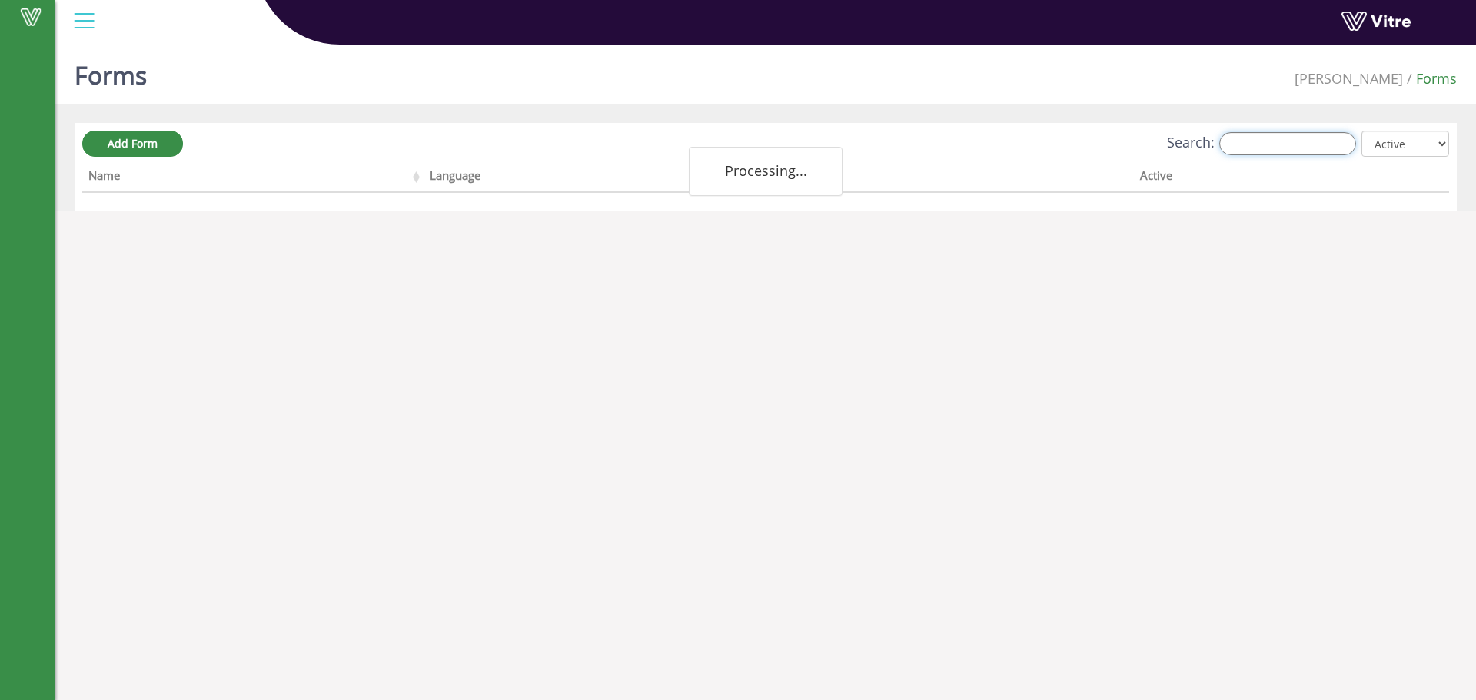
click at [1264, 145] on input "Search:" at bounding box center [1287, 143] width 137 height 23
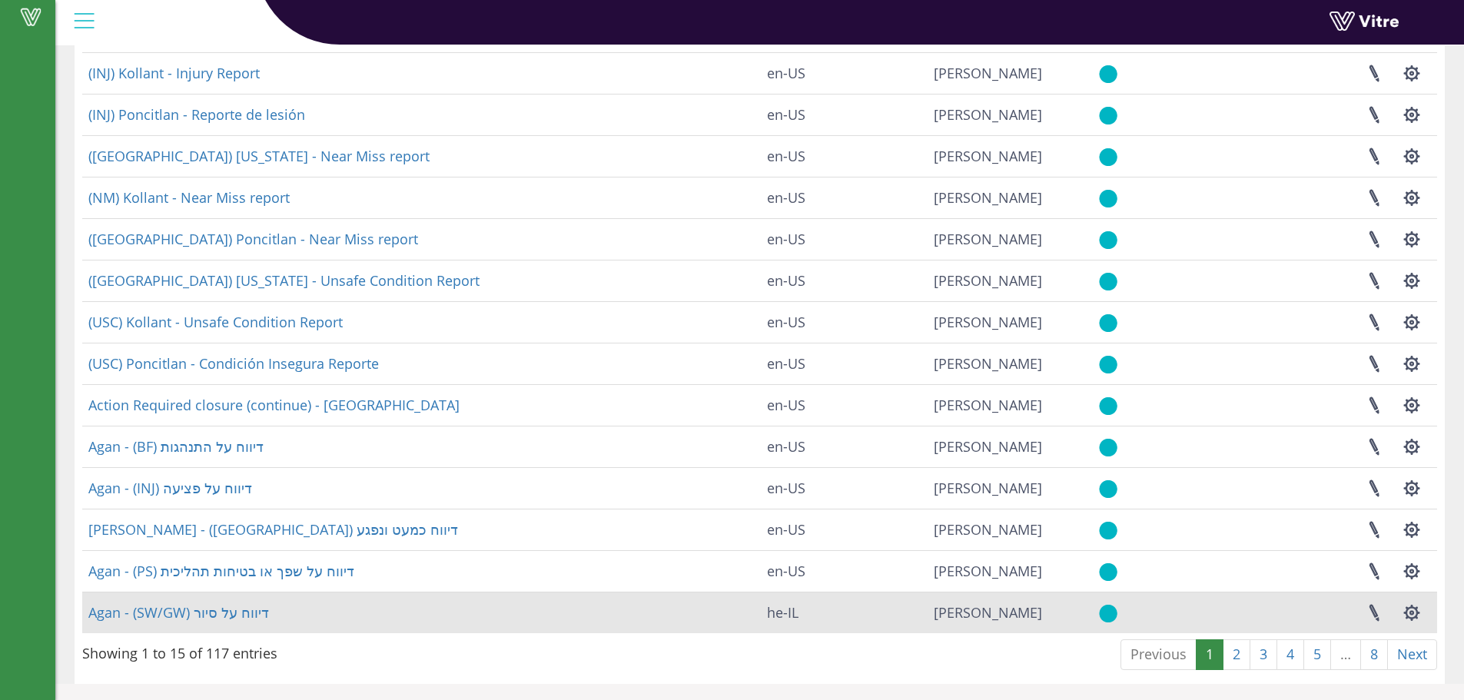
scroll to position [185, 0]
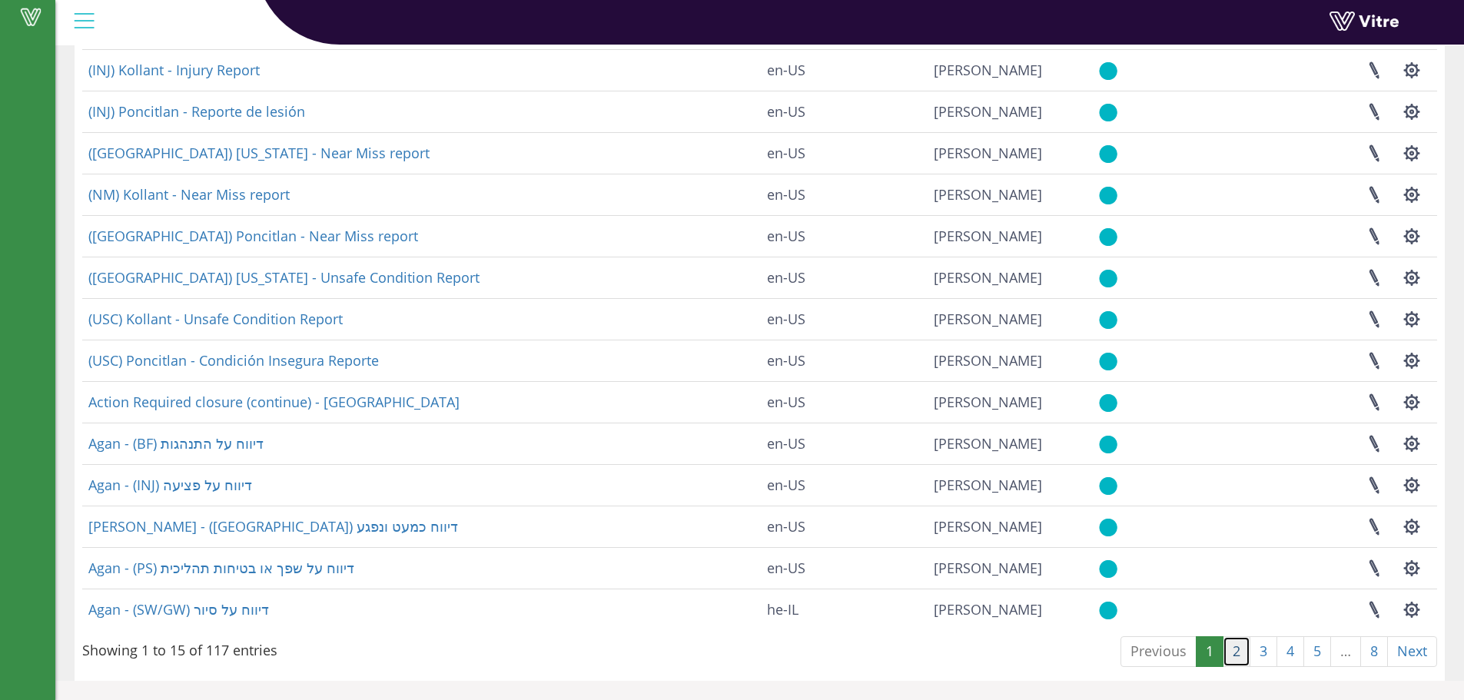
click at [1233, 656] on link "2" at bounding box center [1237, 651] width 28 height 31
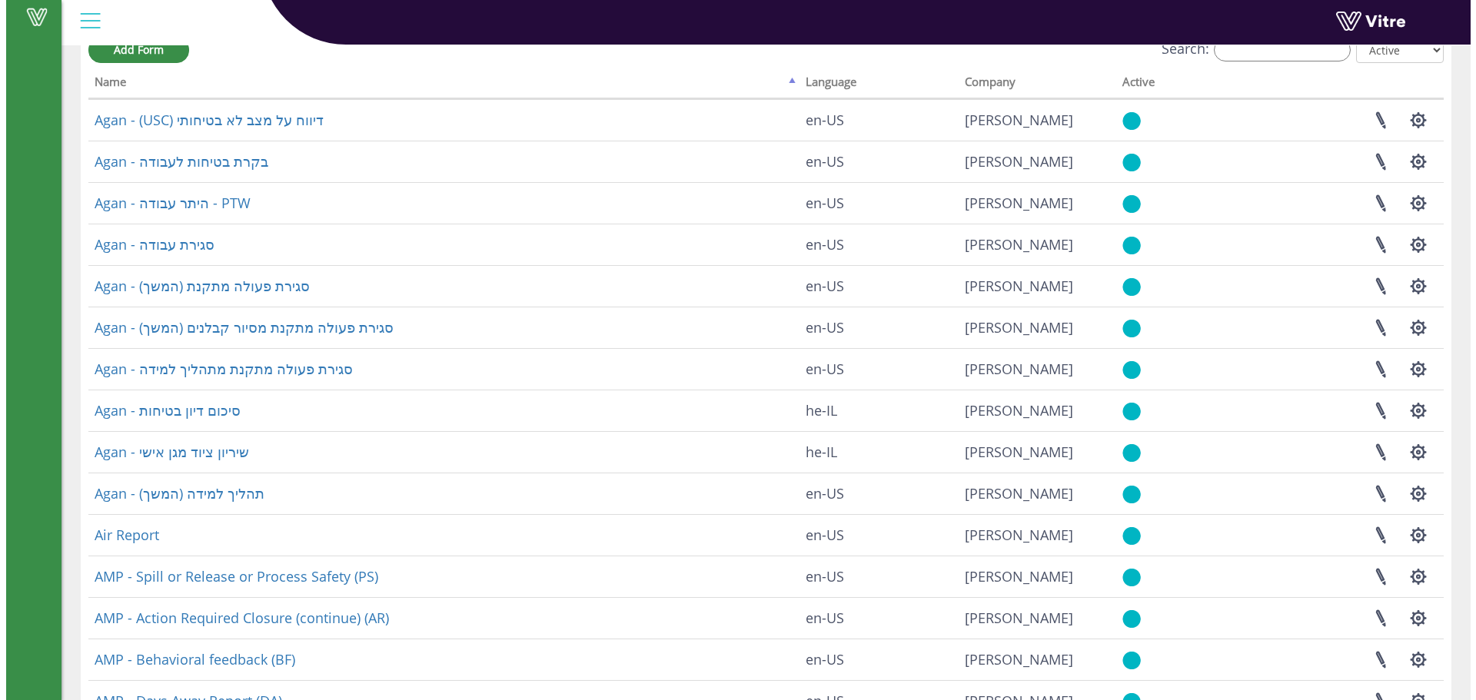
scroll to position [0, 0]
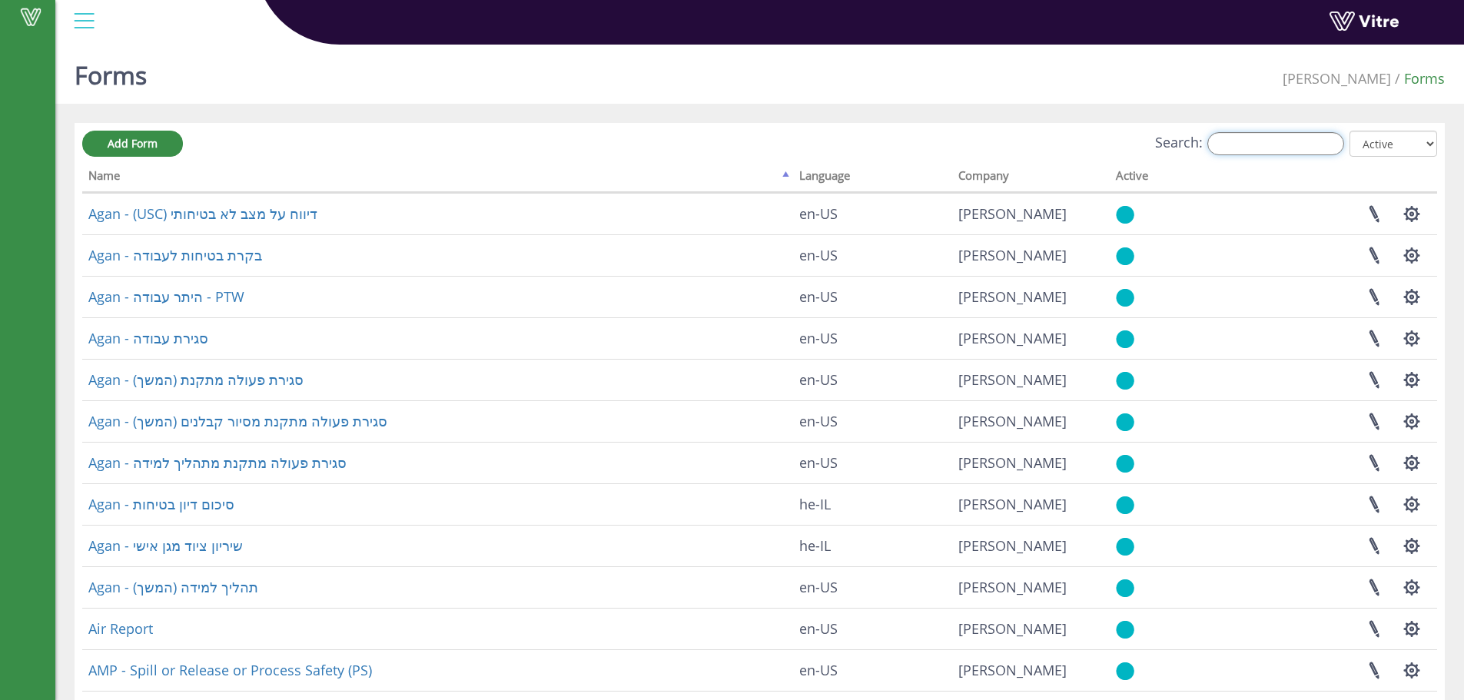
click at [1235, 151] on input "Search:" at bounding box center [1275, 143] width 137 height 23
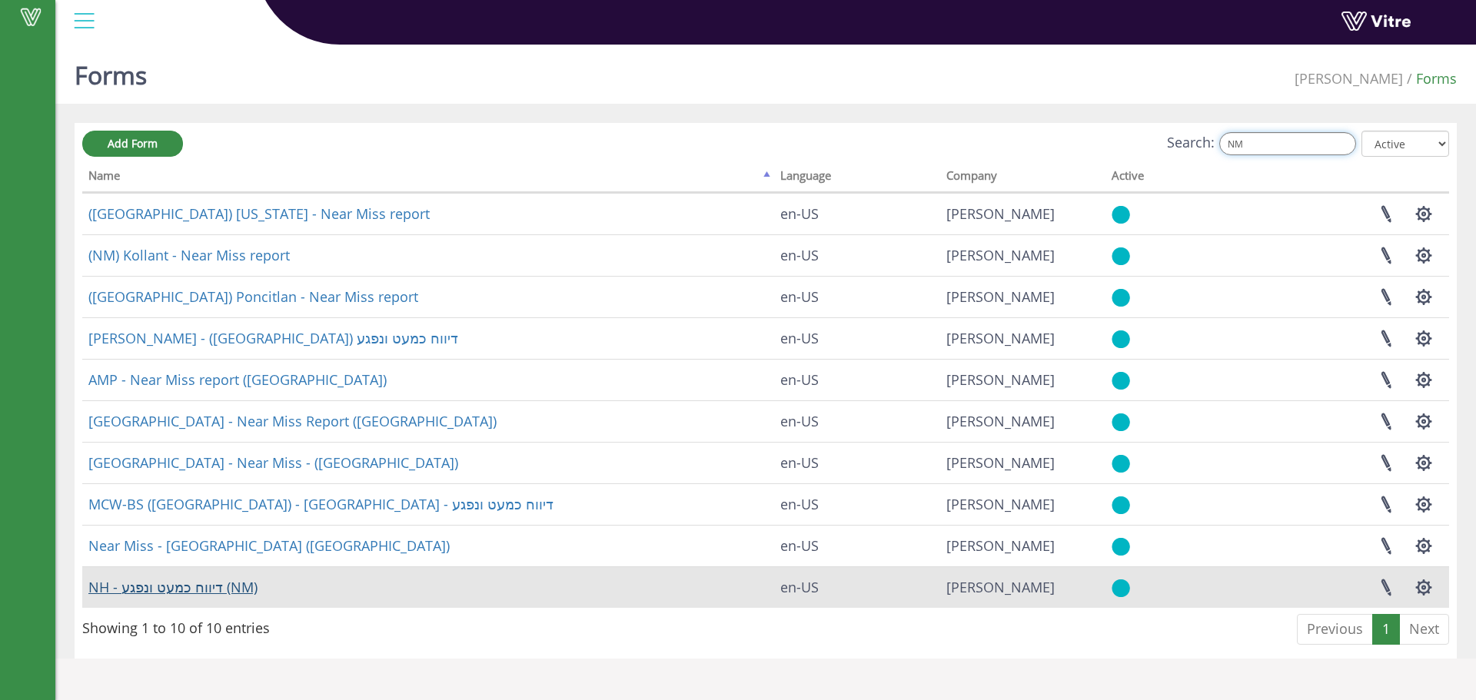
type input "NM"
click at [187, 586] on link "NH - דיווח כמעט ונפגע (NM)" at bounding box center [172, 587] width 169 height 18
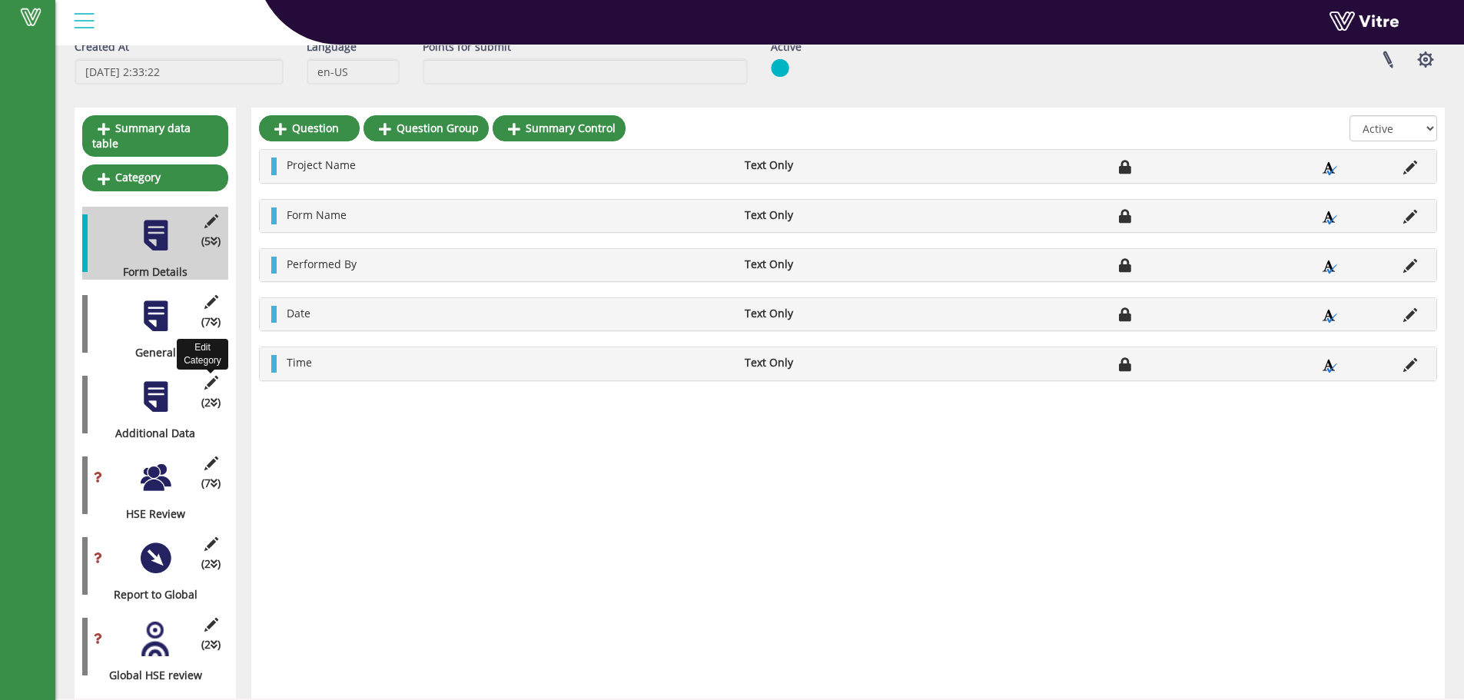
scroll to position [86, 0]
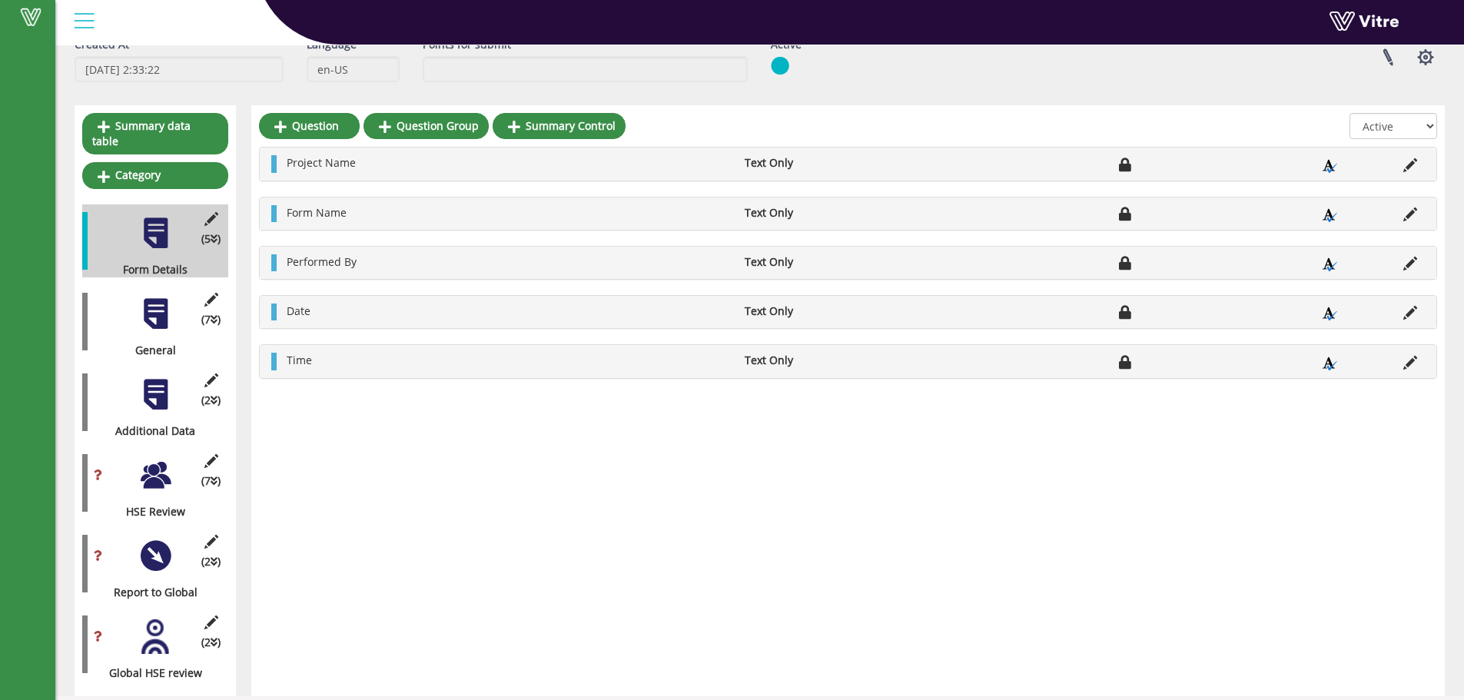
click at [160, 471] on div at bounding box center [155, 475] width 35 height 35
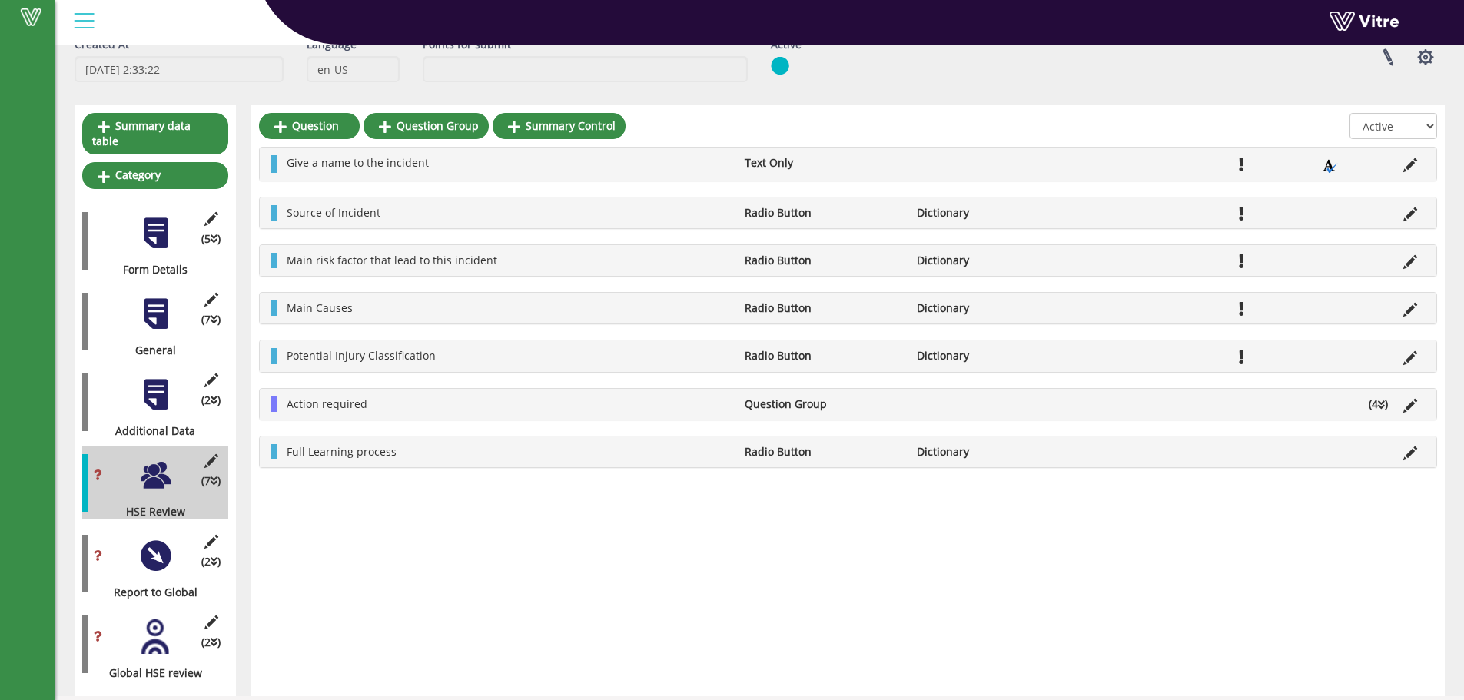
click at [154, 543] on div at bounding box center [155, 556] width 35 height 35
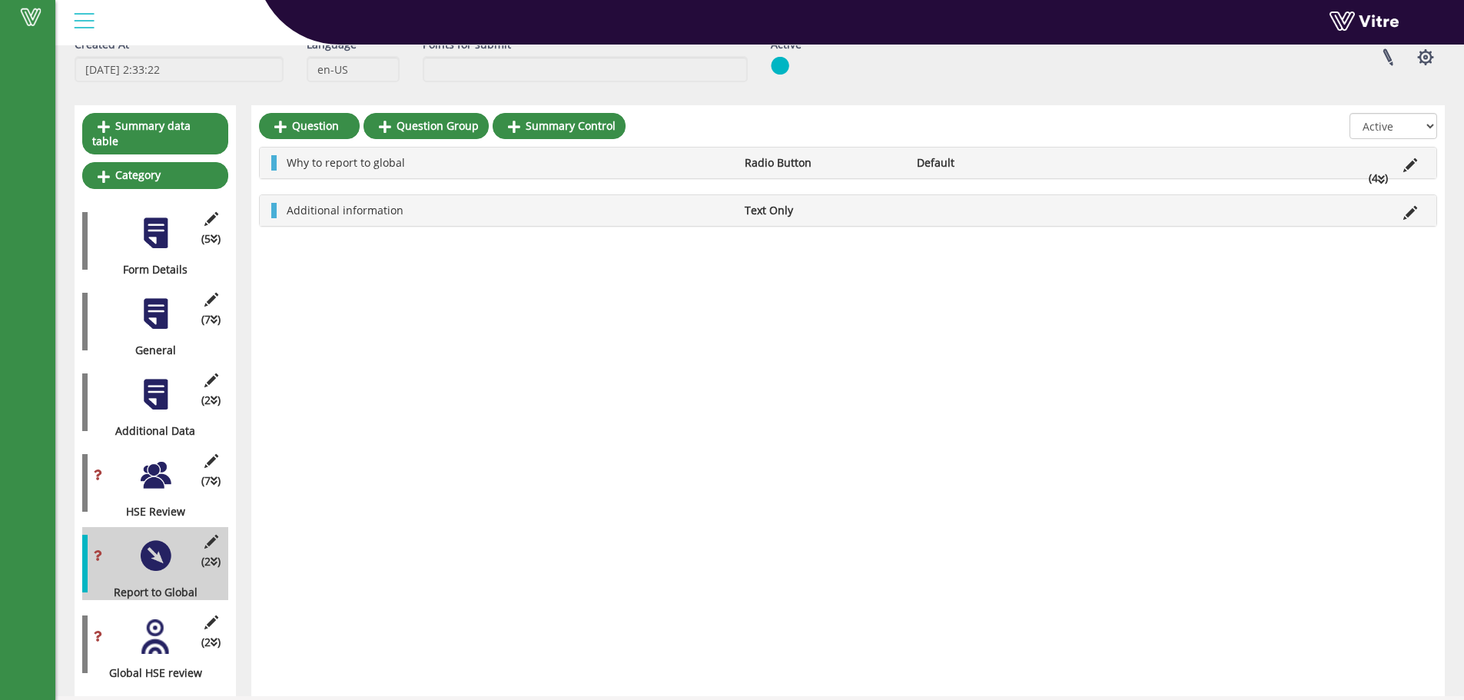
click at [150, 622] on div at bounding box center [155, 636] width 35 height 35
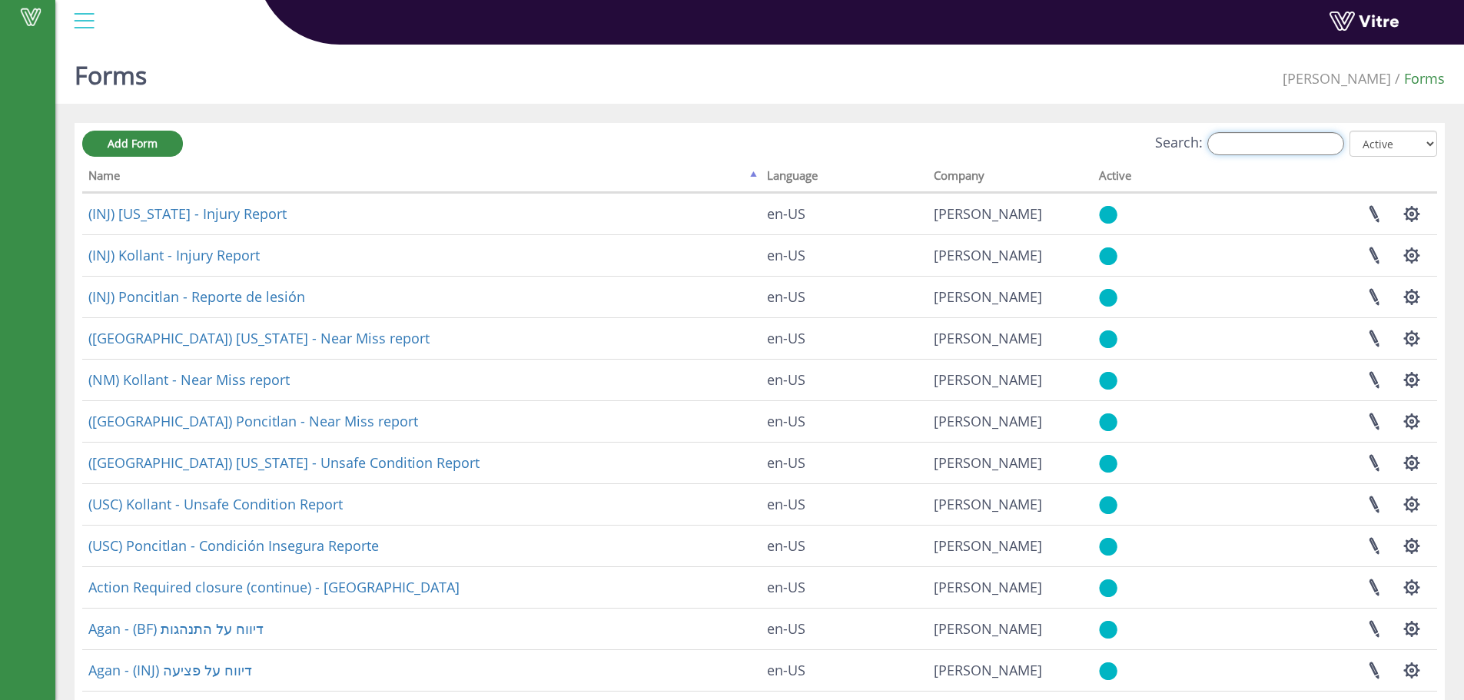
click at [1267, 145] on input "Search:" at bounding box center [1275, 143] width 137 height 23
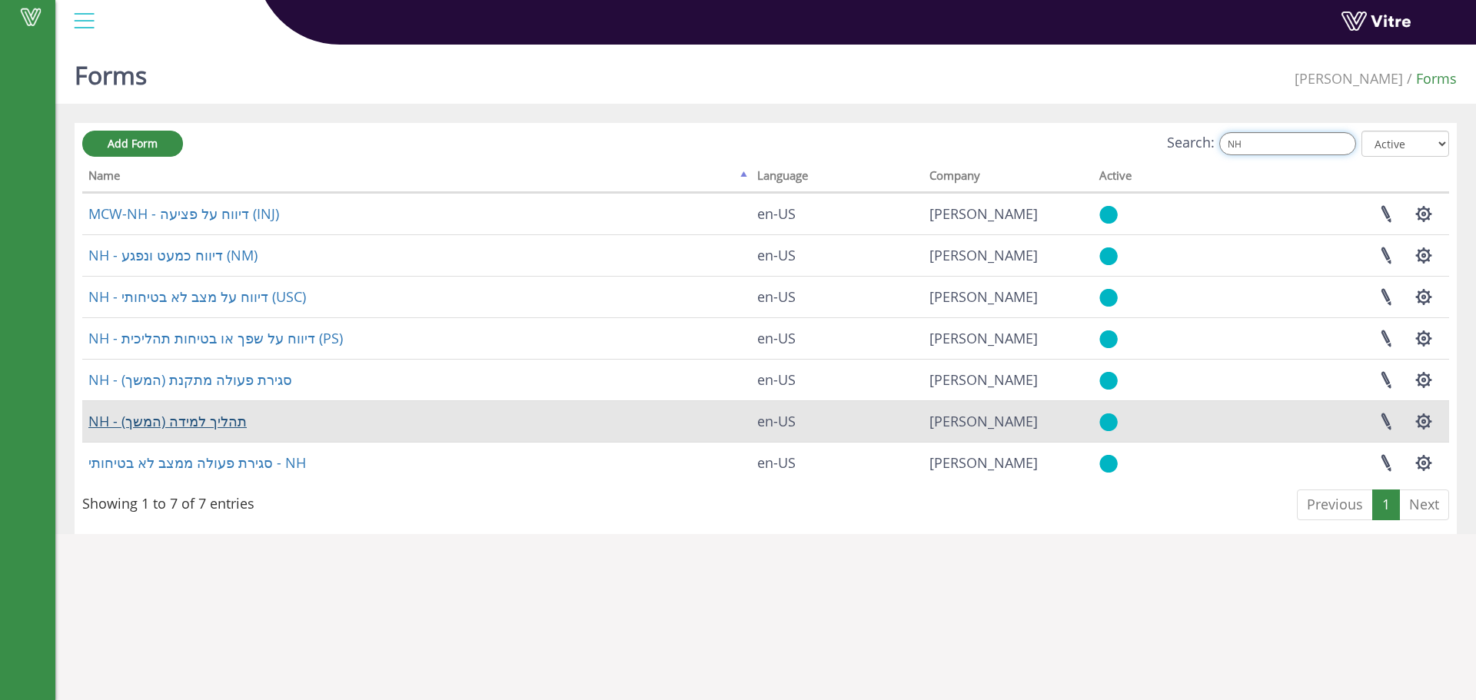
type input "NH"
click at [201, 422] on link "NH - תהליך למידה (המשך)" at bounding box center [167, 421] width 158 height 18
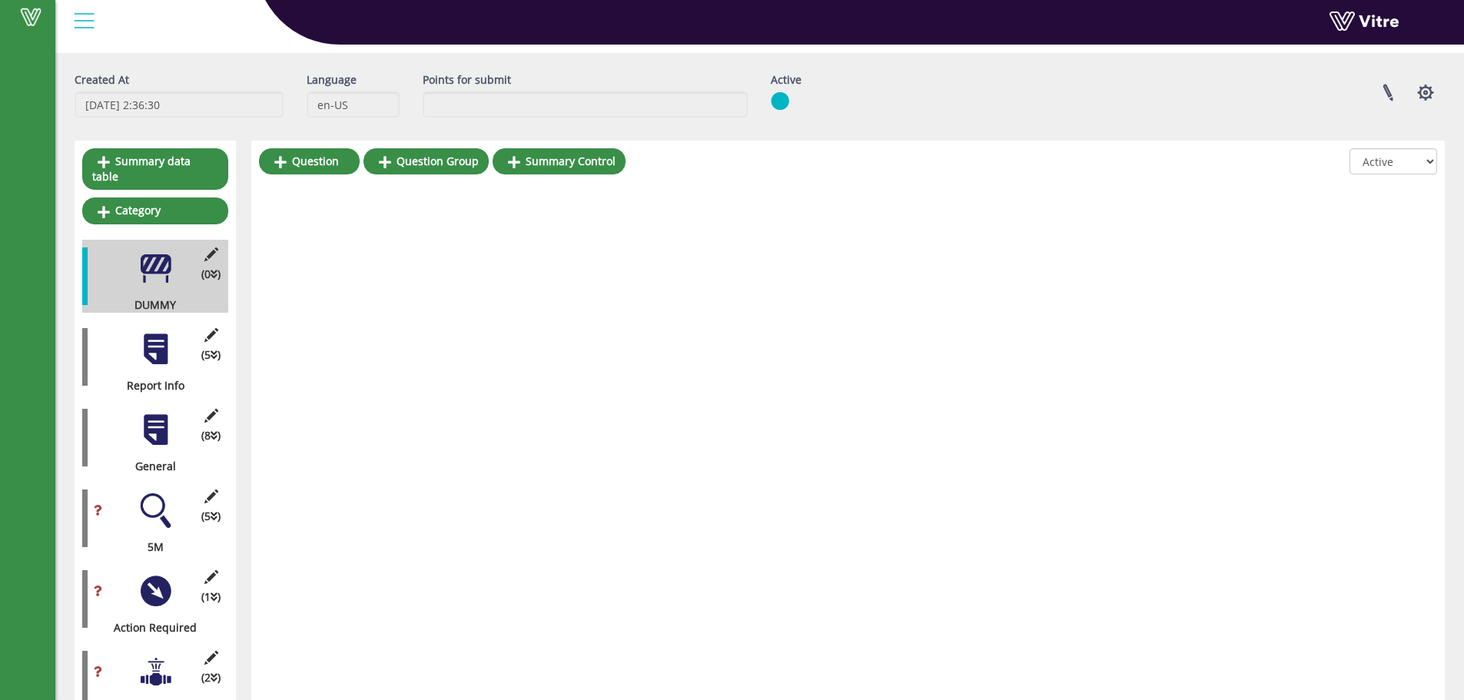
scroll to position [77, 0]
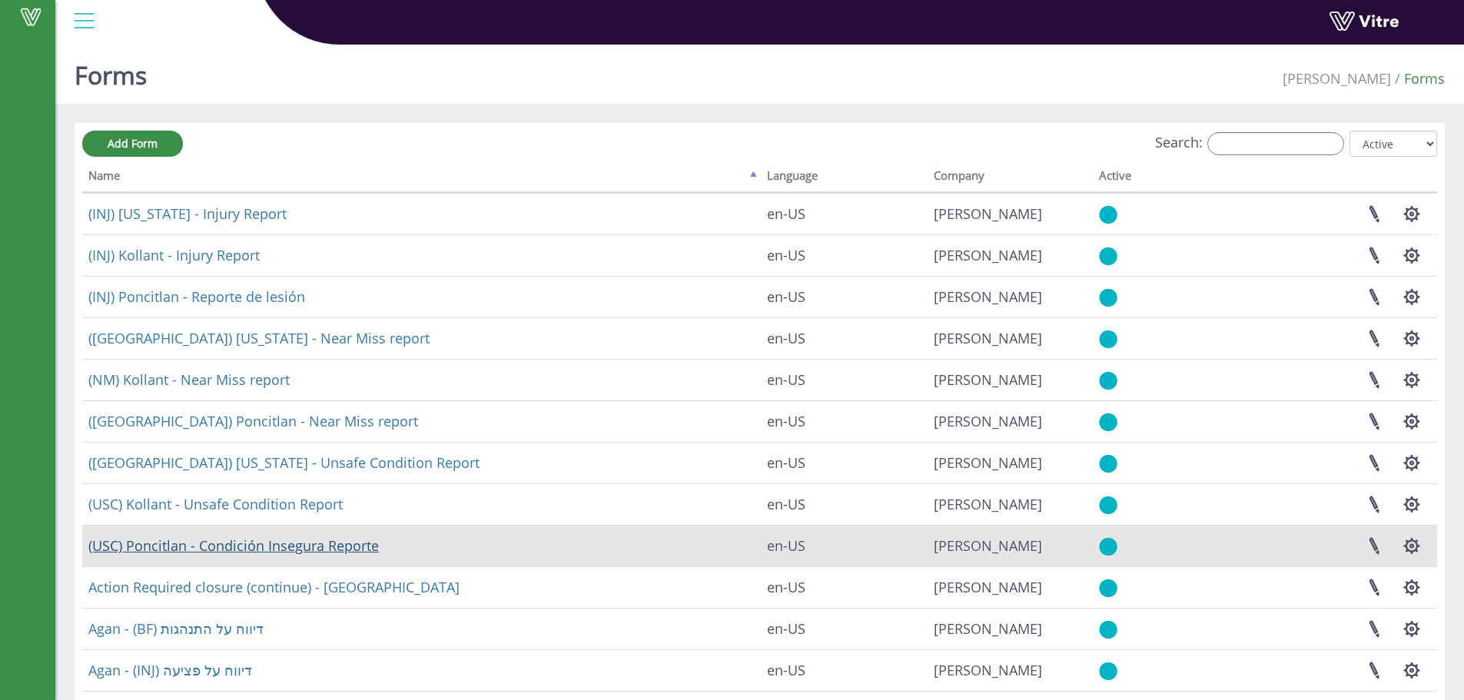
scroll to position [185, 0]
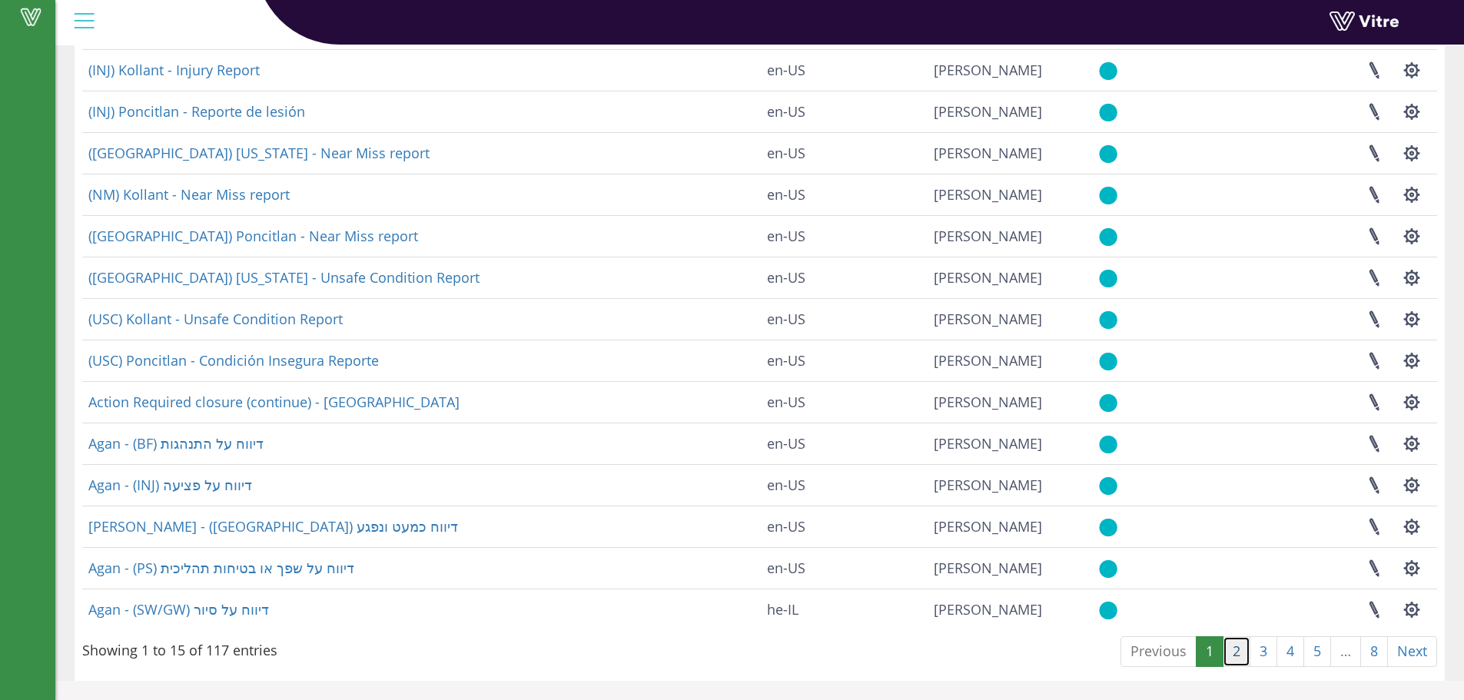
click at [1234, 656] on link "2" at bounding box center [1237, 651] width 28 height 31
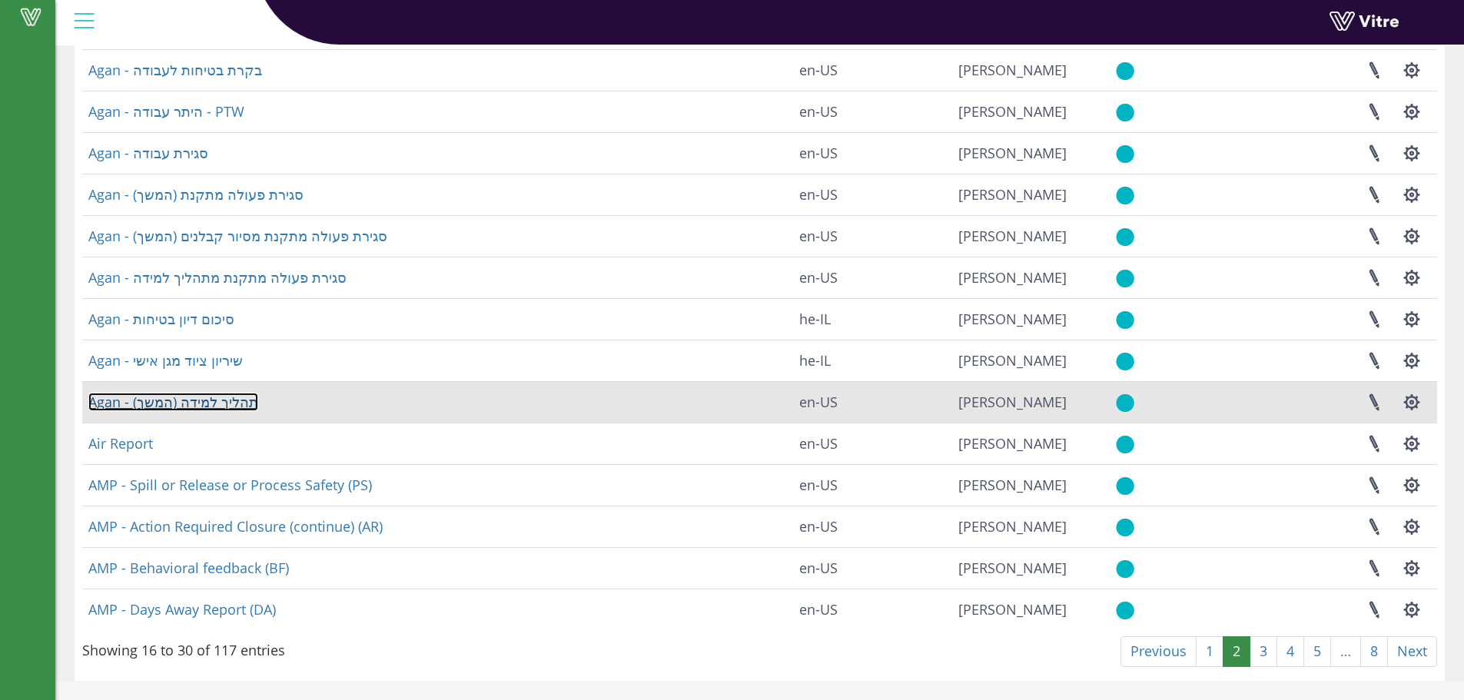
click at [196, 404] on link "Agan - תהליך למידה (המשך)" at bounding box center [173, 402] width 170 height 18
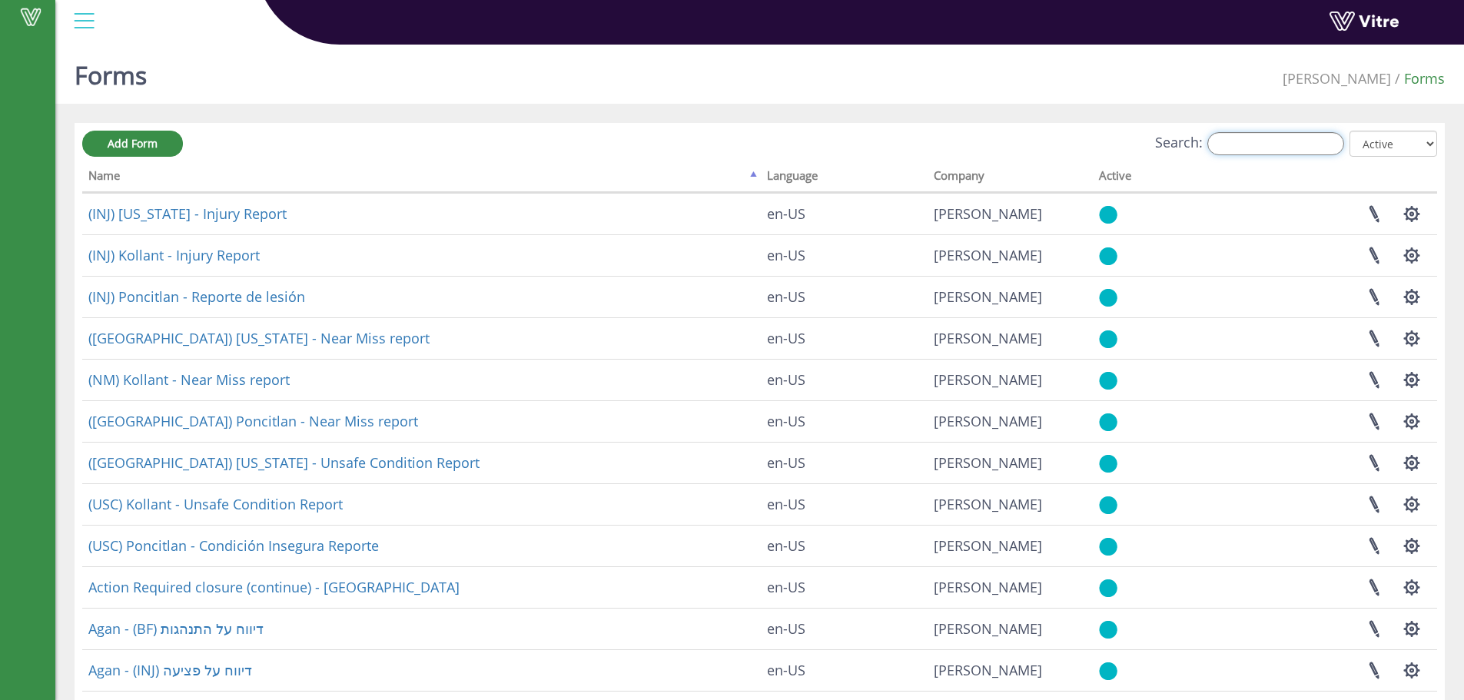
click at [1270, 143] on input "Search:" at bounding box center [1275, 143] width 137 height 23
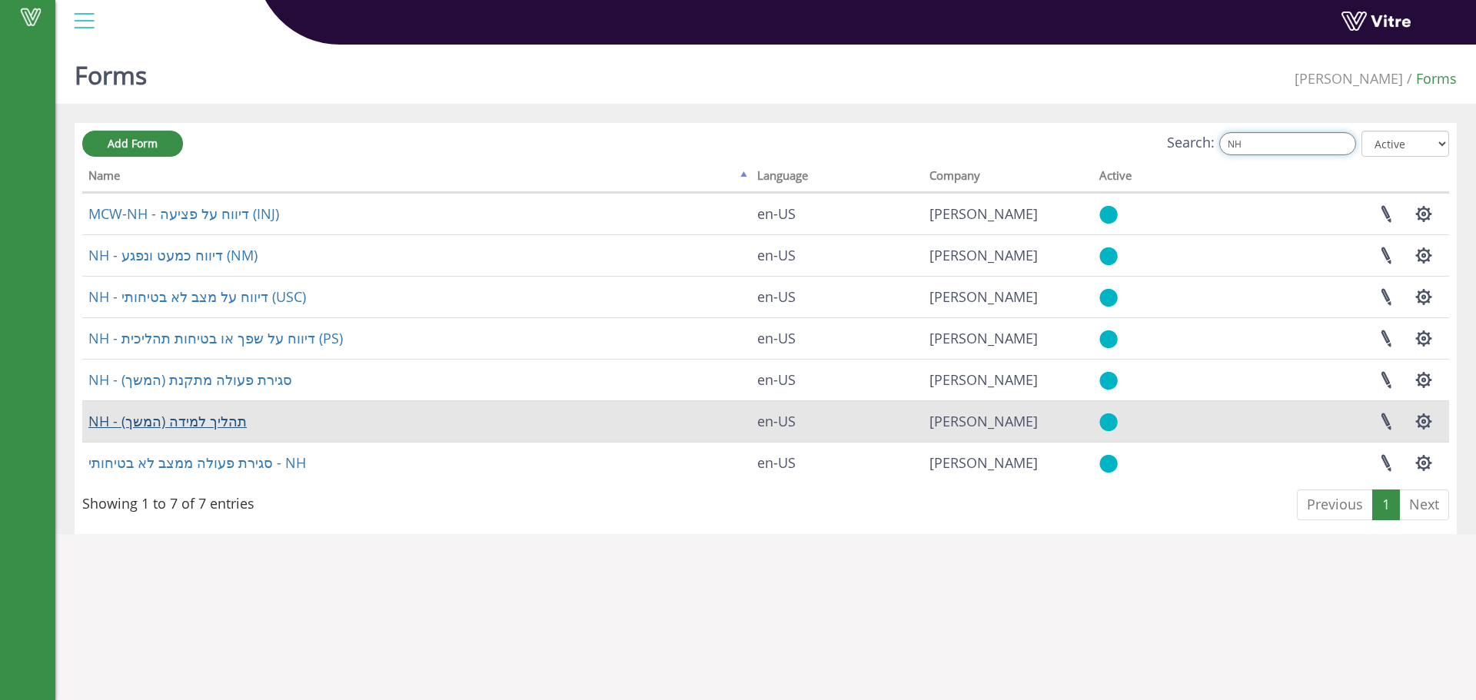
type input "NH"
click at [195, 422] on link "NH - תהליך למידה (המשך)" at bounding box center [167, 421] width 158 height 18
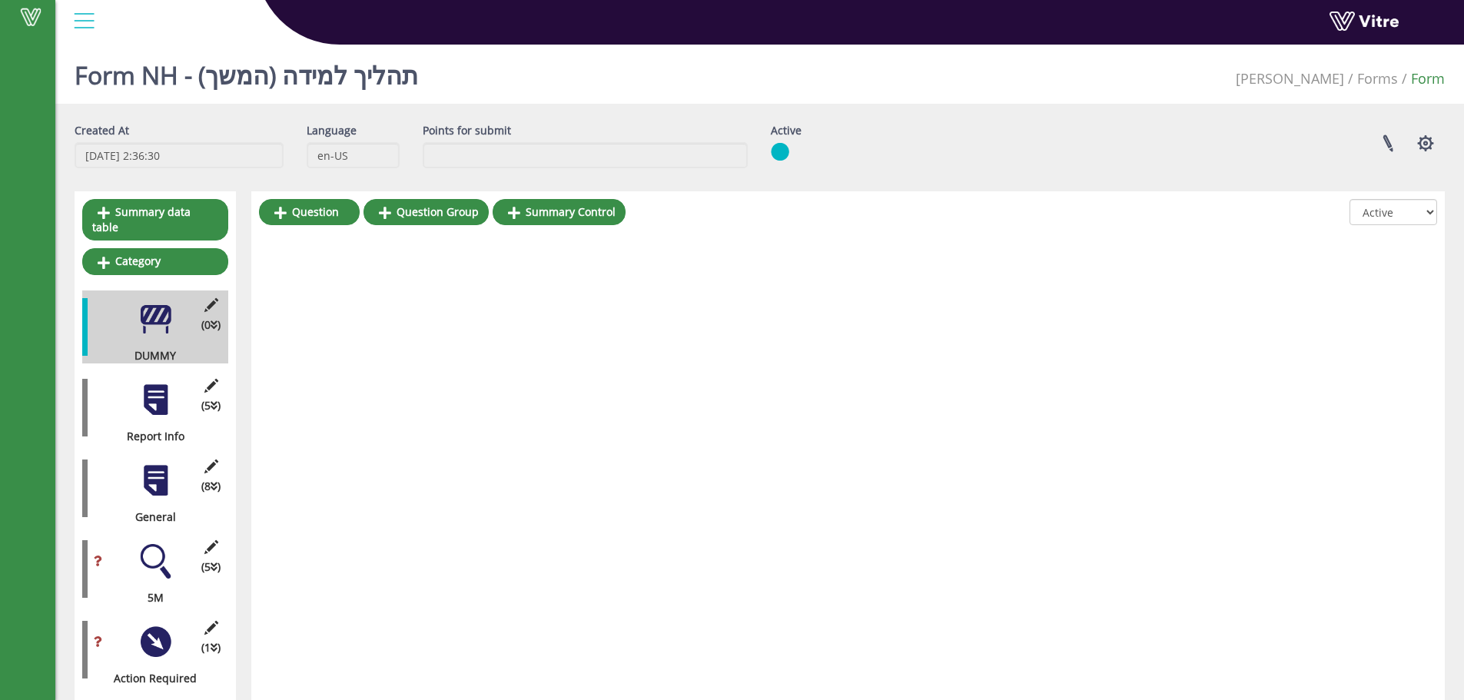
click at [167, 400] on div at bounding box center [155, 400] width 35 height 35
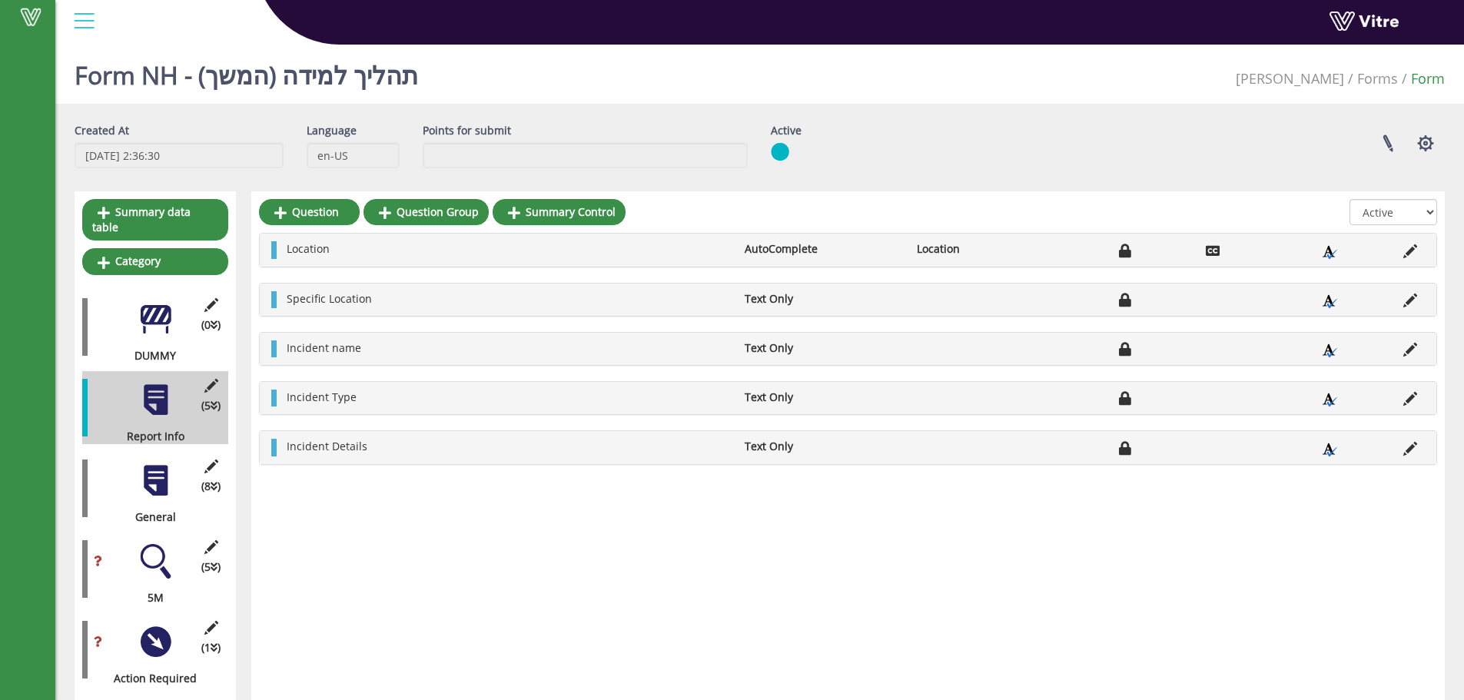
click at [174, 478] on div "(8 ) General" at bounding box center [155, 488] width 146 height 73
click at [165, 477] on div at bounding box center [155, 480] width 35 height 35
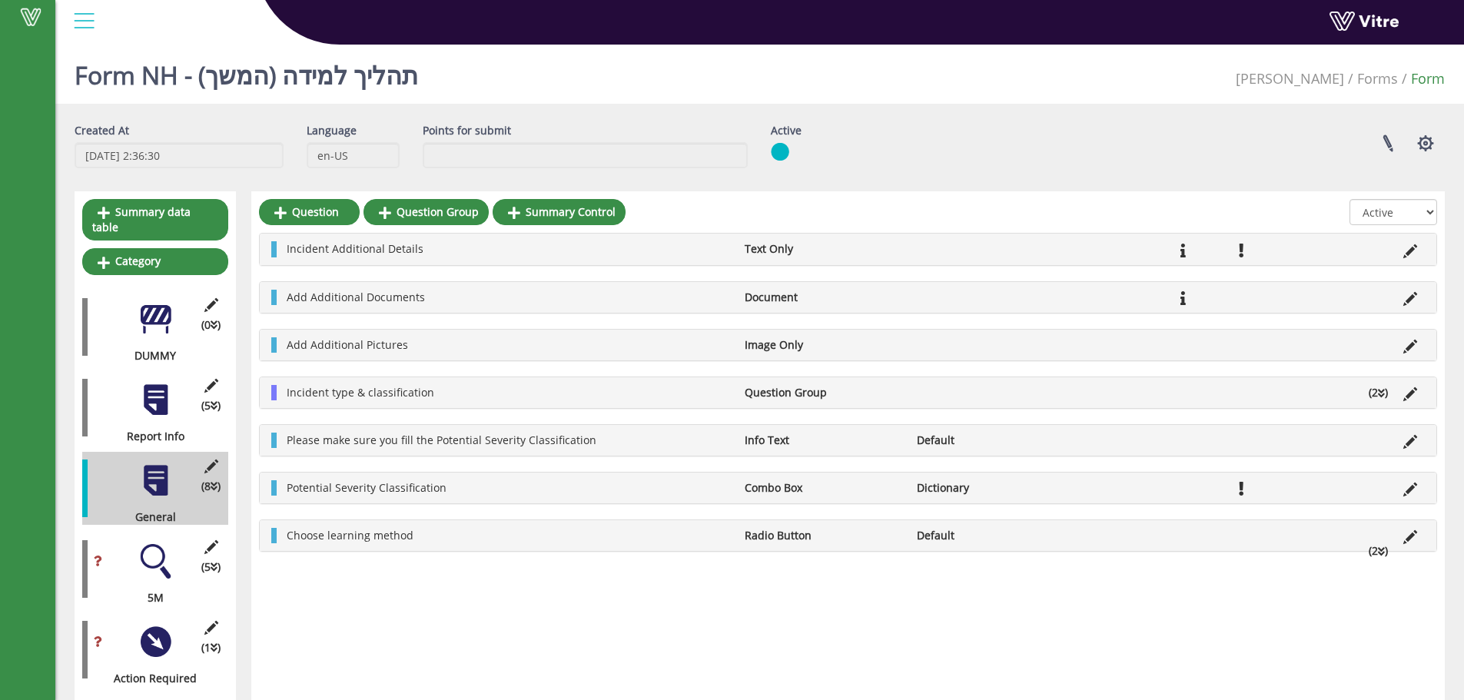
click at [1377, 395] on li "(2 )" at bounding box center [1378, 392] width 35 height 15
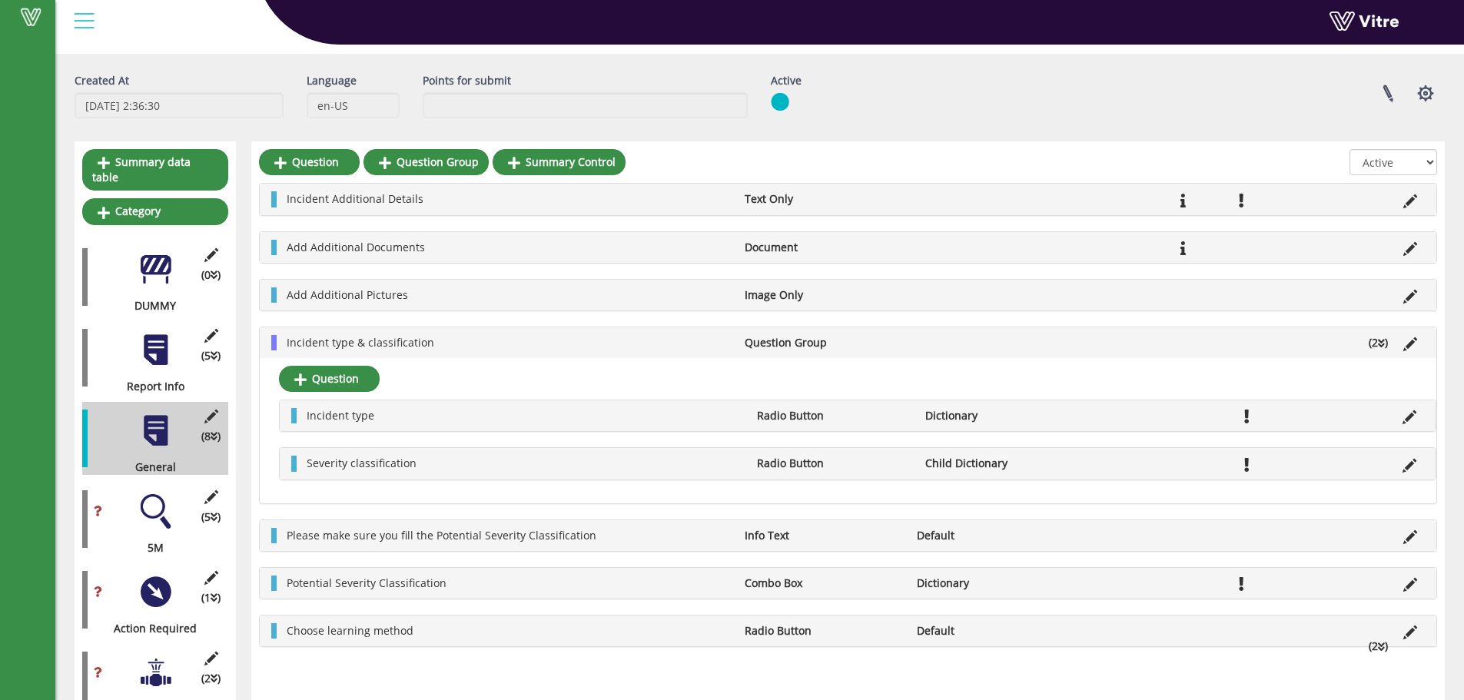
scroll to position [77, 0]
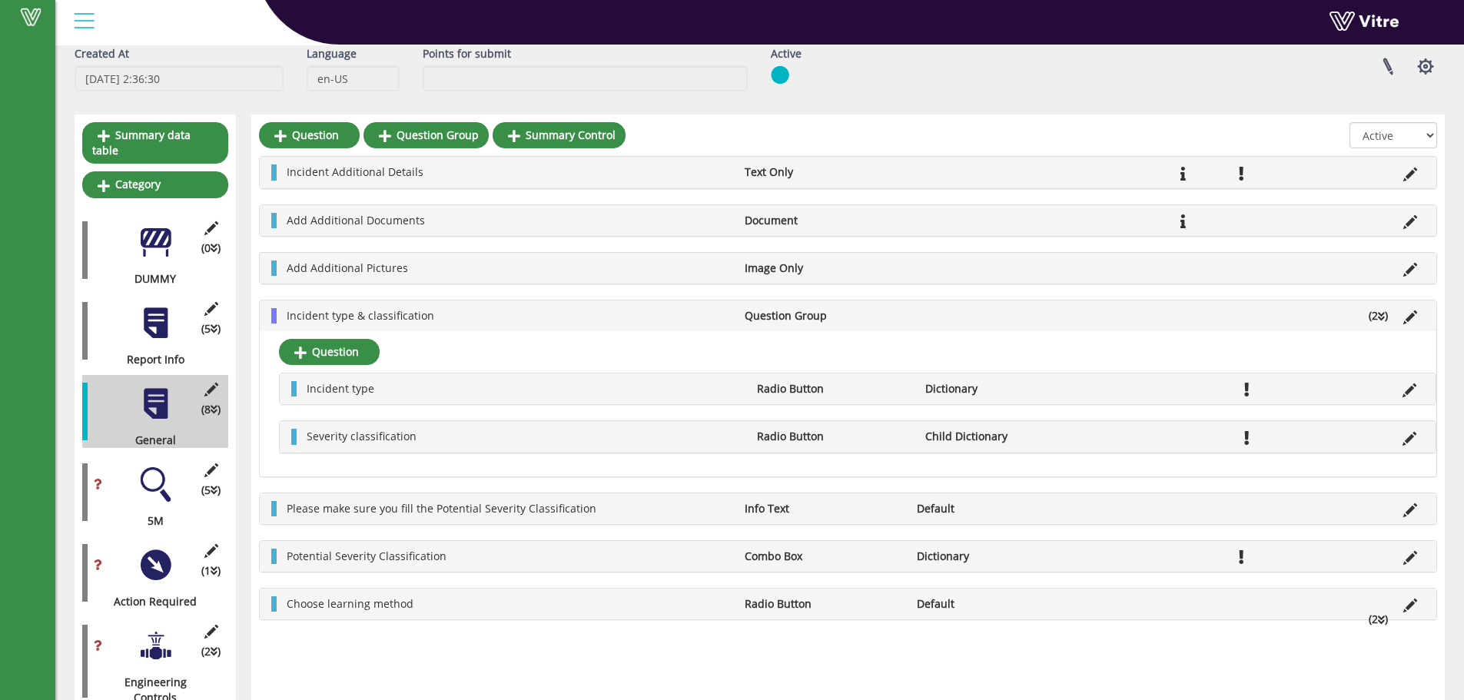
click at [1379, 317] on icon at bounding box center [1381, 316] width 7 height 11
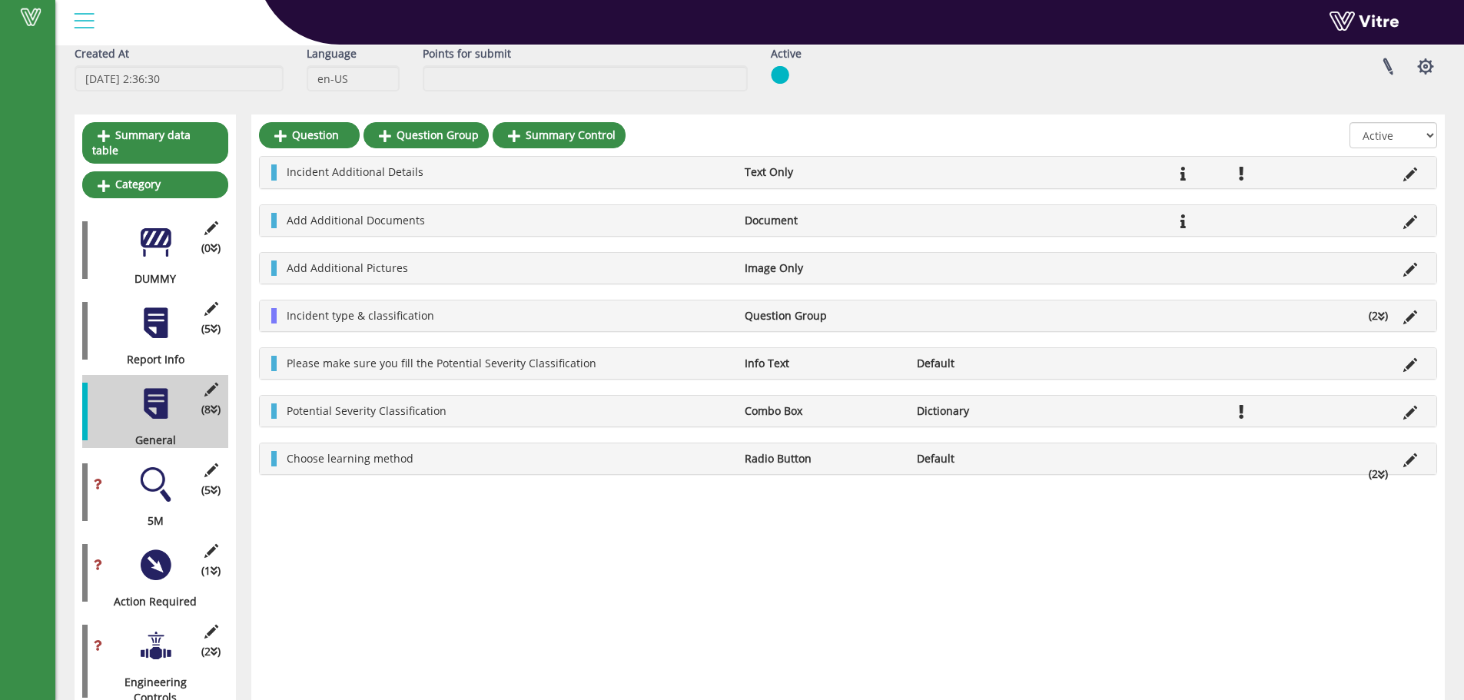
click at [1377, 471] on li "(2 )" at bounding box center [1378, 474] width 35 height 15
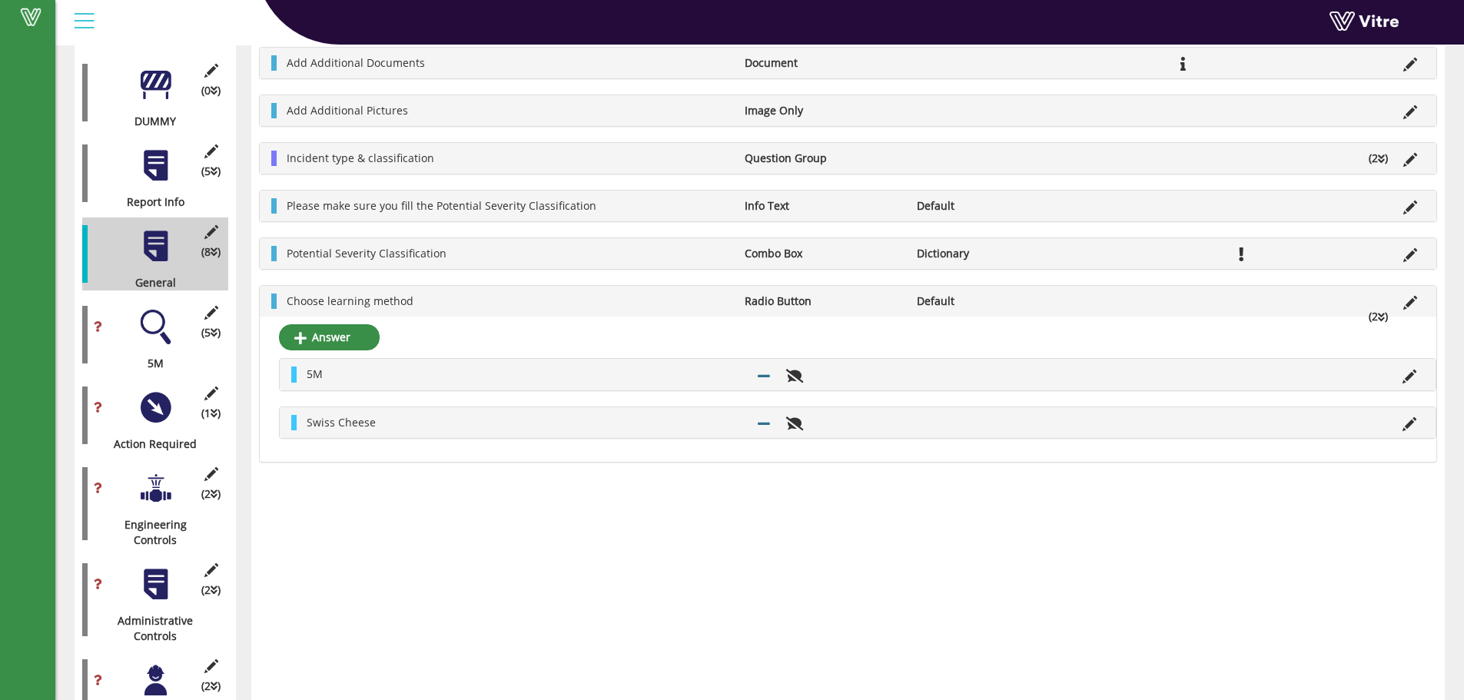
scroll to position [0, 0]
